Goal: Find specific page/section: Find specific page/section

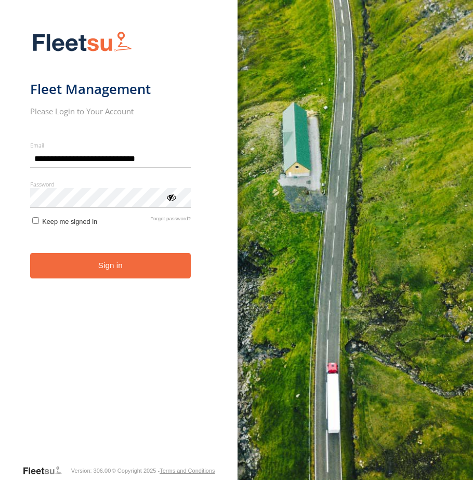
click at [118, 259] on button "Sign in" at bounding box center [110, 265] width 161 height 25
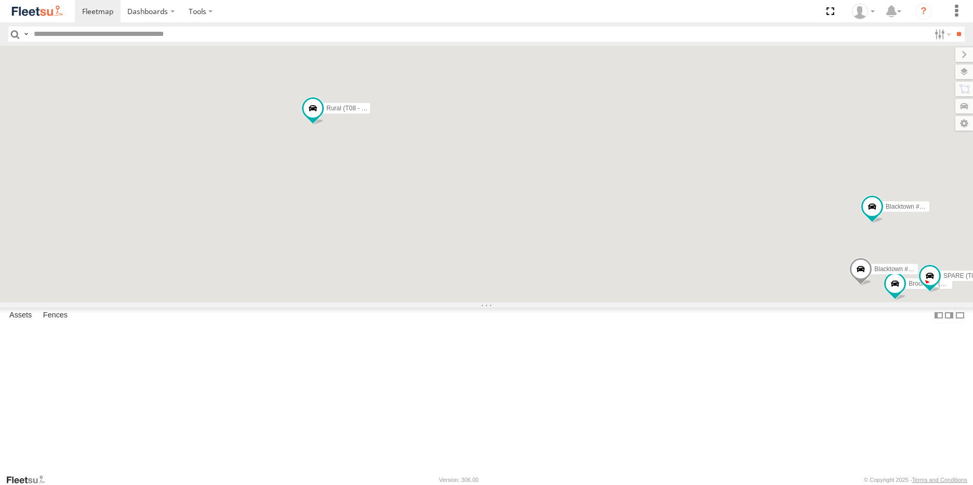
drag, startPoint x: 375, startPoint y: 134, endPoint x: 511, endPoint y: 259, distance: 185.1
click at [473, 259] on div "Brookvale (T10 - [PERSON_NAME]) Rural (T08 - [PERSON_NAME]) Blacktown #1 (T09 -…" at bounding box center [486, 174] width 973 height 256
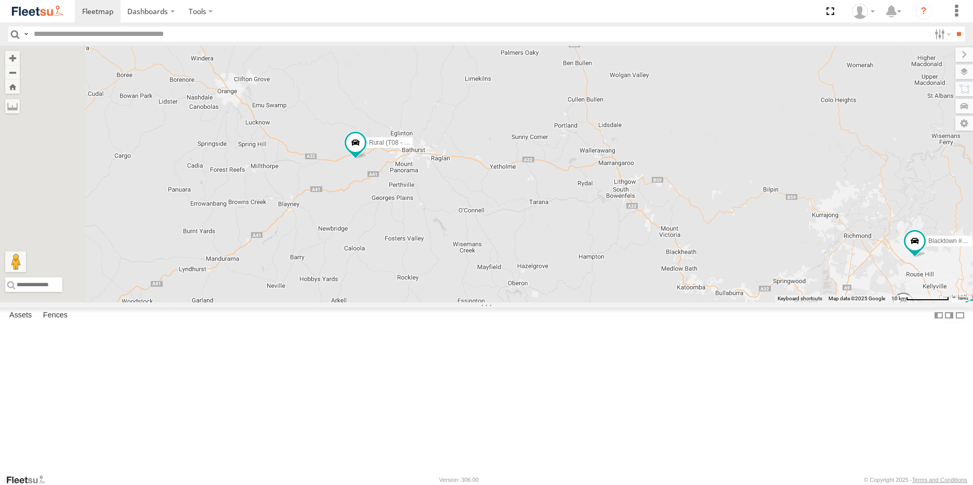
drag, startPoint x: 446, startPoint y: 219, endPoint x: 498, endPoint y: 266, distance: 69.6
click at [473, 266] on div "Brookvale (T10 - [PERSON_NAME]) Rural (T08 - [PERSON_NAME]) Blacktown #1 (T09 -…" at bounding box center [486, 174] width 973 height 256
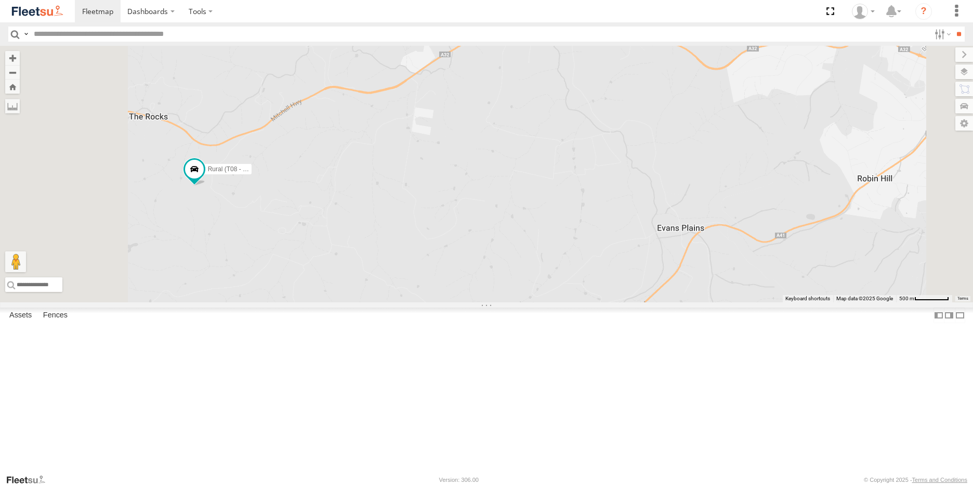
drag, startPoint x: 443, startPoint y: 245, endPoint x: 480, endPoint y: 282, distance: 52.2
click at [473, 282] on div "Brookvale (T10 - [PERSON_NAME]) Rural (T08 - [PERSON_NAME]) Blacktown #1 (T09 -…" at bounding box center [486, 174] width 973 height 256
